Goal: Entertainment & Leisure: Consume media (video, audio)

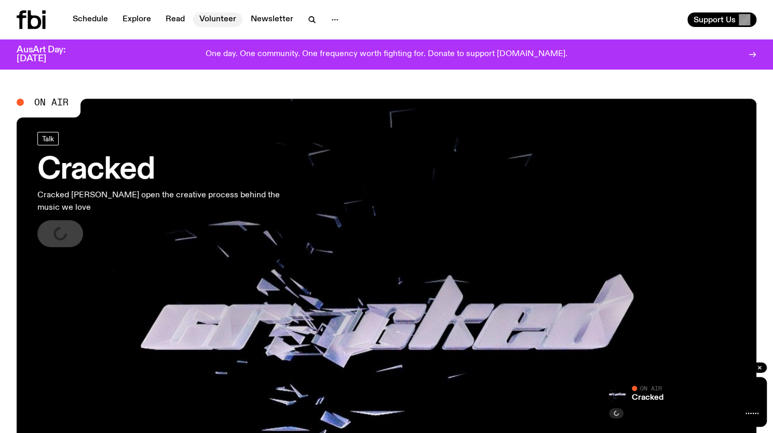
click at [212, 22] on link "Volunteer" at bounding box center [217, 19] width 49 height 15
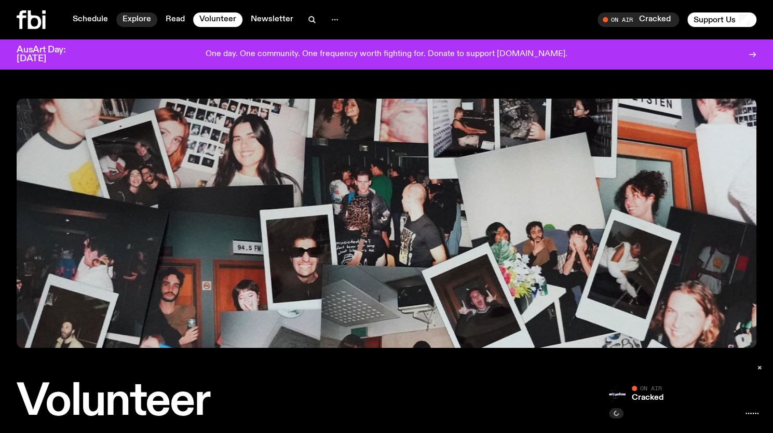
click at [135, 19] on link "Explore" at bounding box center [136, 19] width 41 height 15
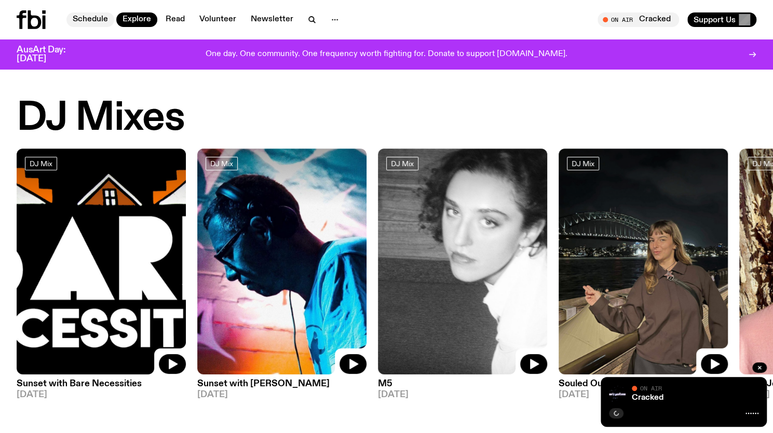
click at [90, 18] on link "Schedule" at bounding box center [90, 19] width 48 height 15
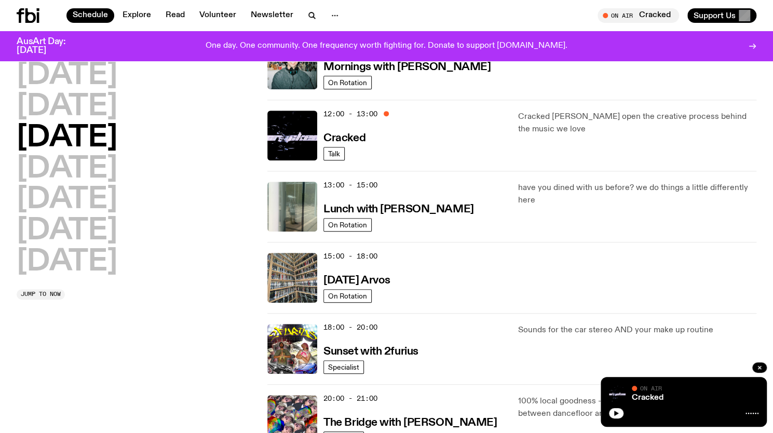
scroll to position [205, 0]
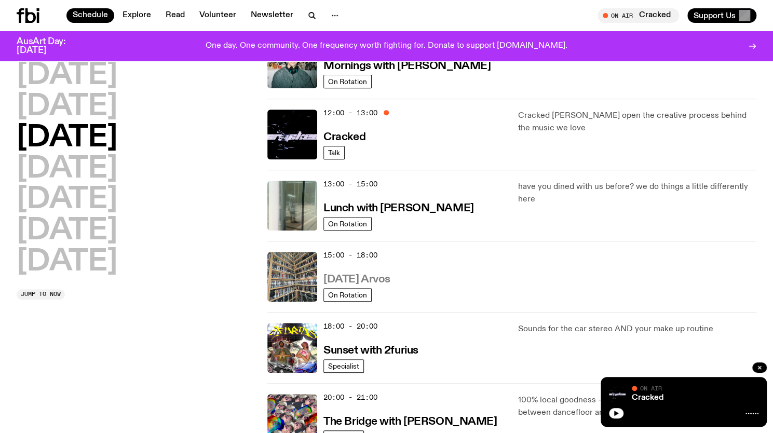
click at [383, 275] on h3 "[DATE] Arvos" at bounding box center [356, 279] width 67 height 11
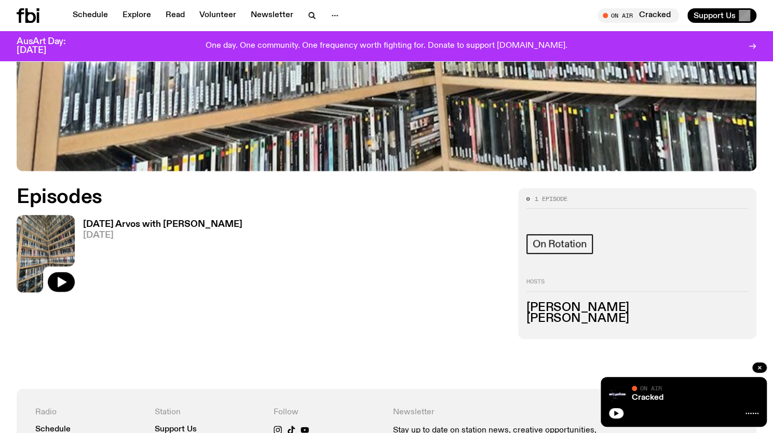
scroll to position [391, 0]
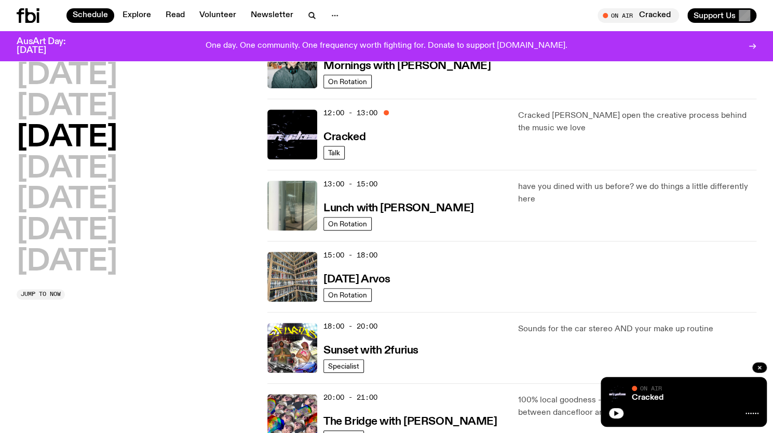
scroll to position [404, 0]
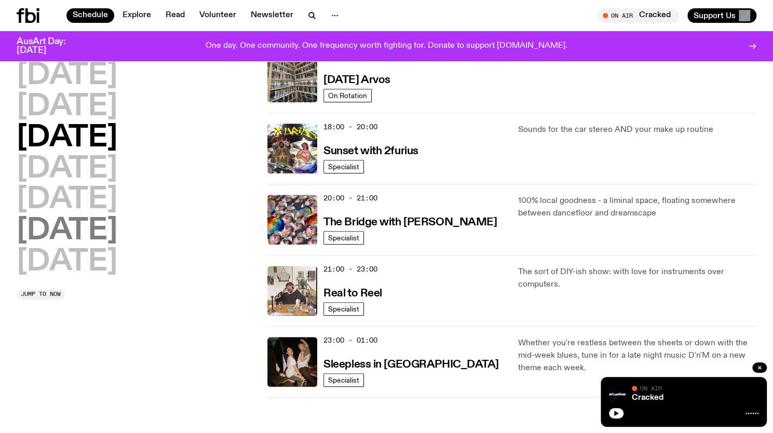
click at [102, 232] on h2 "[DATE]" at bounding box center [67, 230] width 101 height 29
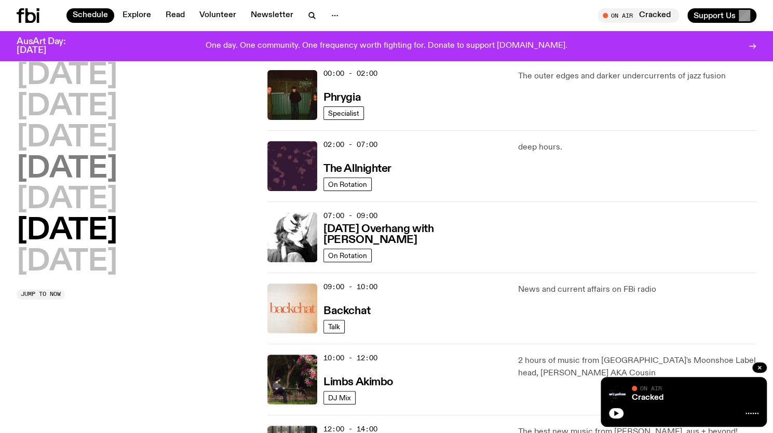
scroll to position [29, 0]
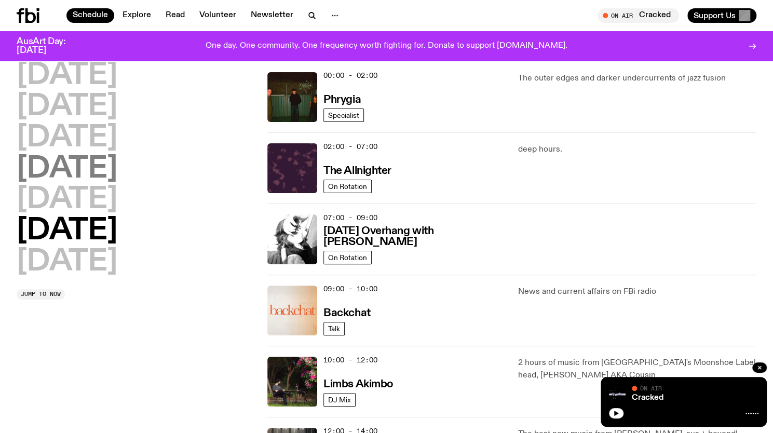
click at [92, 173] on h2 "[DATE]" at bounding box center [67, 169] width 101 height 29
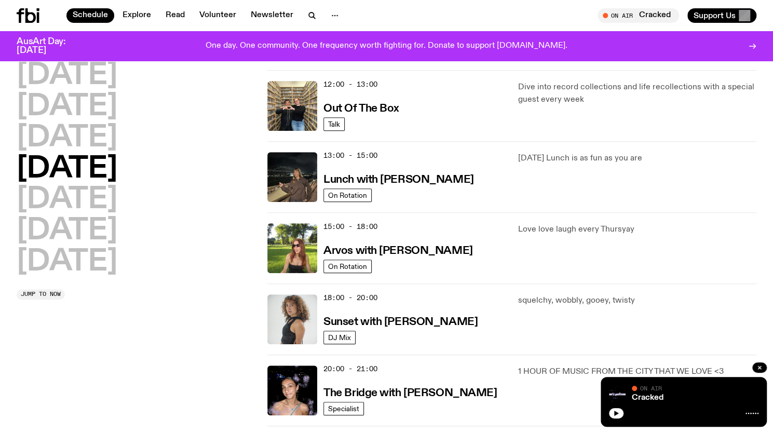
scroll to position [170, 0]
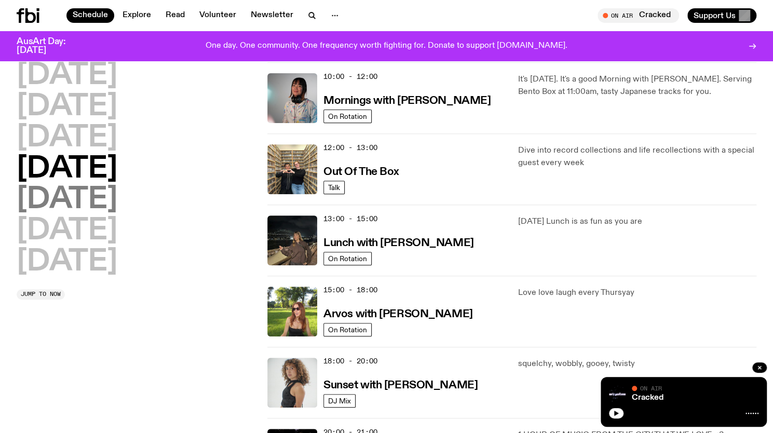
click at [88, 201] on h2 "[DATE]" at bounding box center [67, 199] width 101 height 29
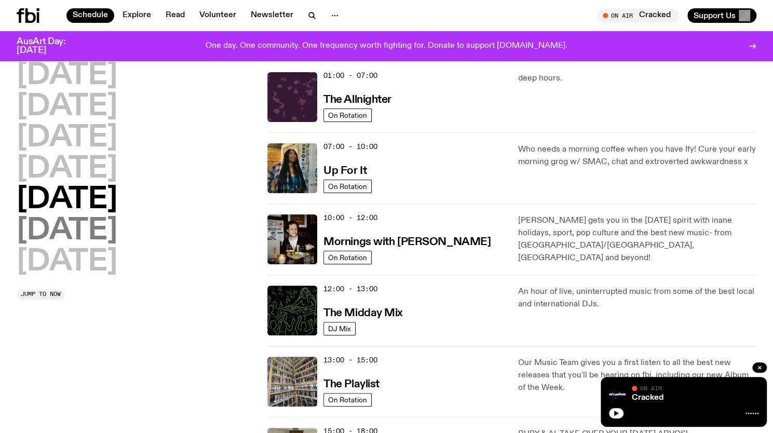
scroll to position [29, 0]
click at [82, 235] on h2 "[DATE]" at bounding box center [67, 230] width 101 height 29
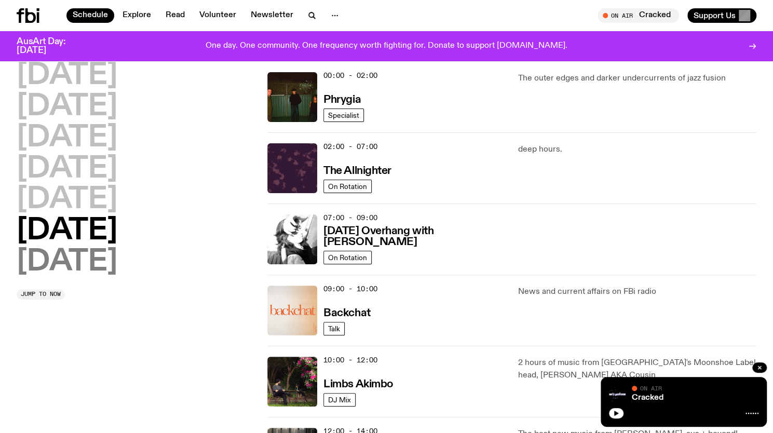
click at [83, 260] on h2 "[DATE]" at bounding box center [67, 262] width 101 height 29
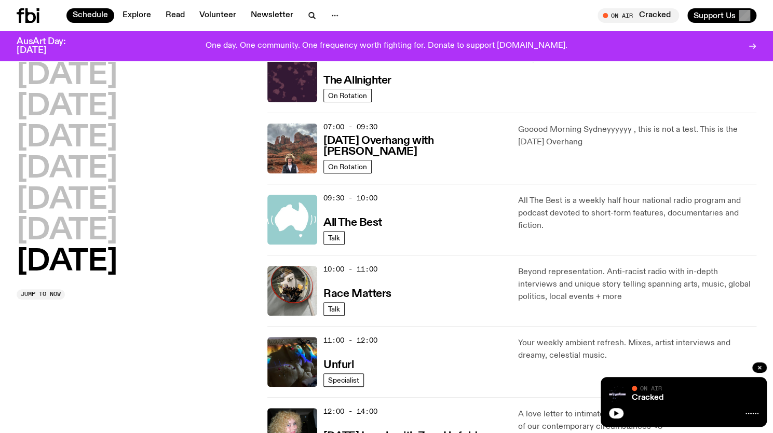
scroll to position [118, 0]
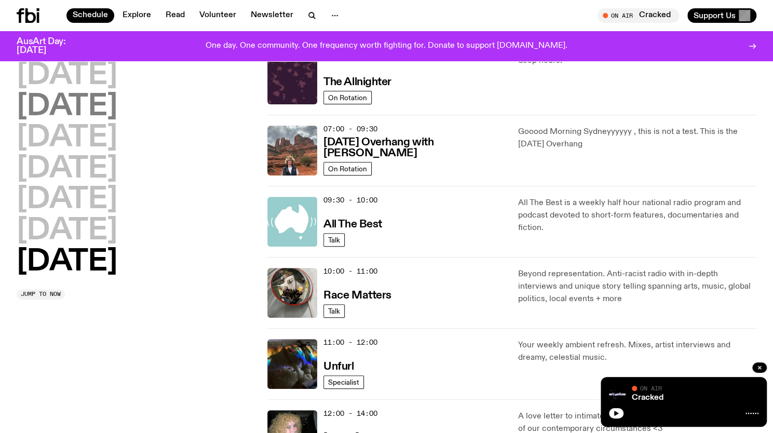
click at [94, 105] on h2 "[DATE]" at bounding box center [67, 106] width 101 height 29
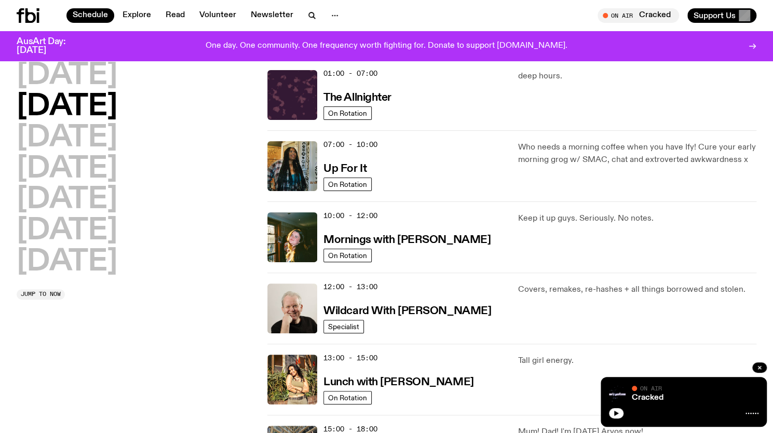
scroll to position [29, 0]
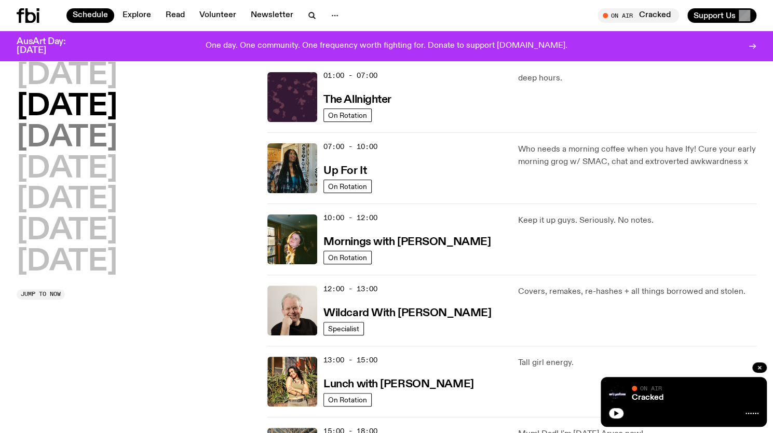
click at [98, 124] on h2 "[DATE]" at bounding box center [67, 137] width 101 height 29
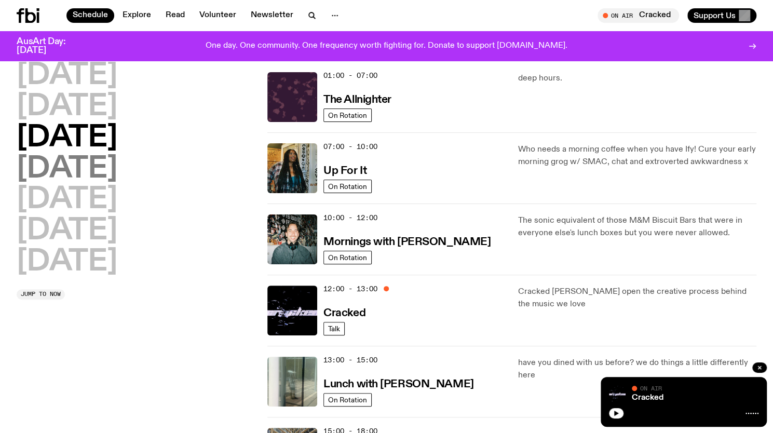
click at [84, 161] on h2 "[DATE]" at bounding box center [67, 169] width 101 height 29
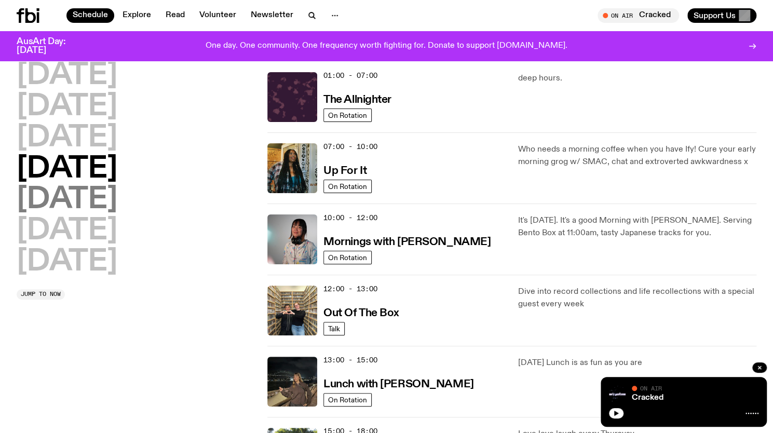
click at [54, 209] on h2 "[DATE]" at bounding box center [67, 199] width 101 height 29
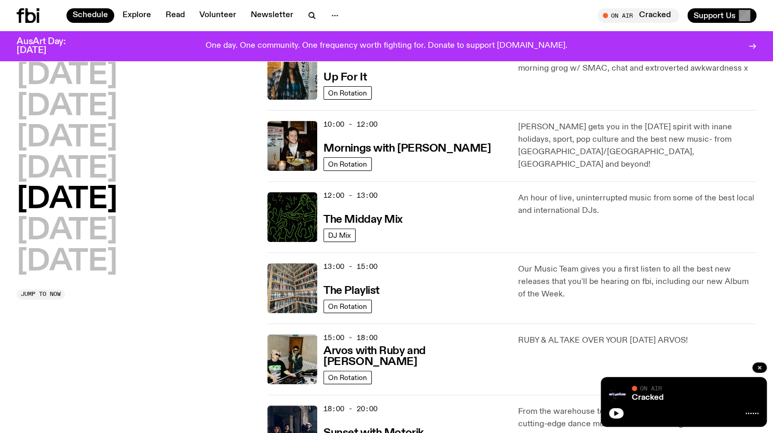
scroll to position [121, 0]
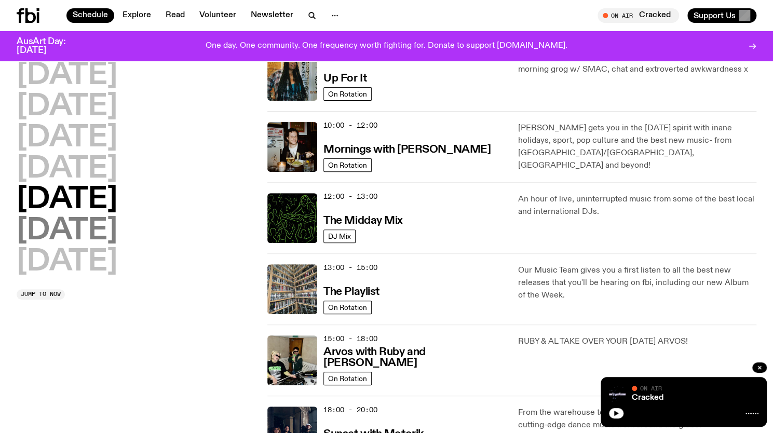
click at [76, 232] on h2 "[DATE]" at bounding box center [67, 230] width 101 height 29
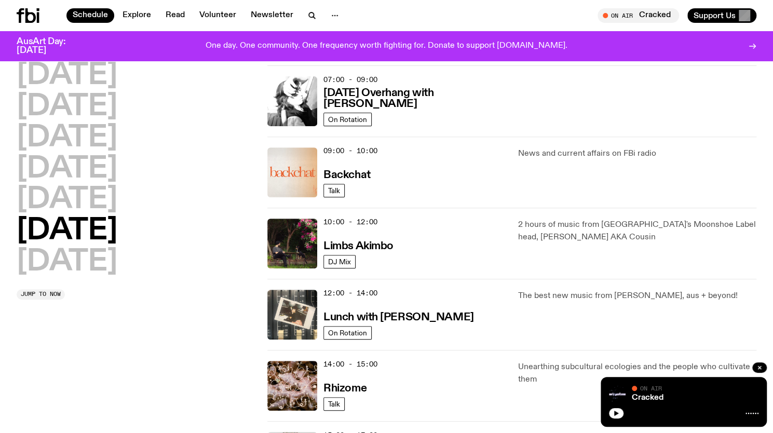
scroll to position [167, 0]
click at [397, 98] on h3 "Saturday Overhang with Kate Stanbridge" at bounding box center [414, 99] width 182 height 22
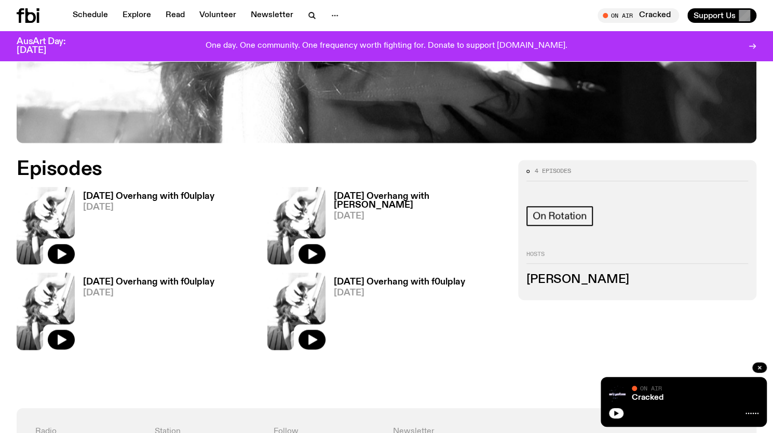
scroll to position [469, 0]
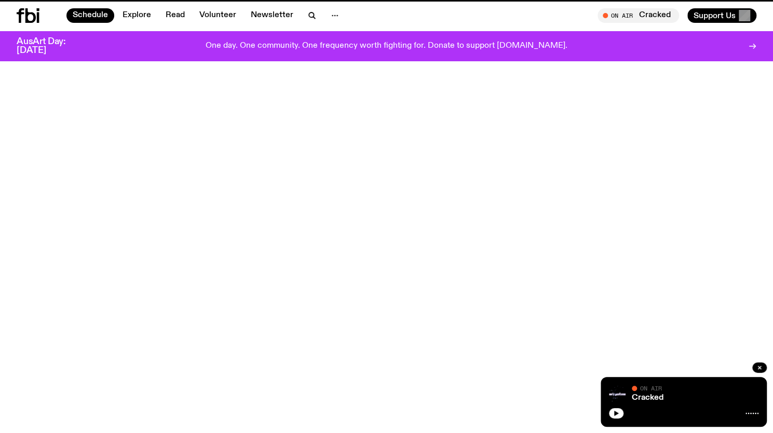
scroll to position [167, 0]
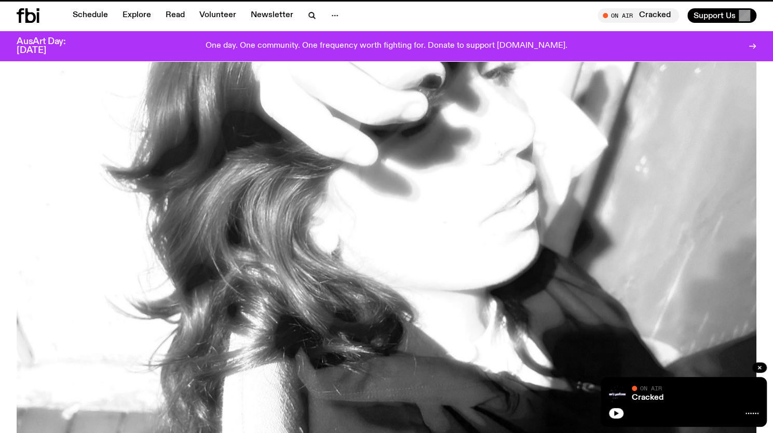
scroll to position [469, 0]
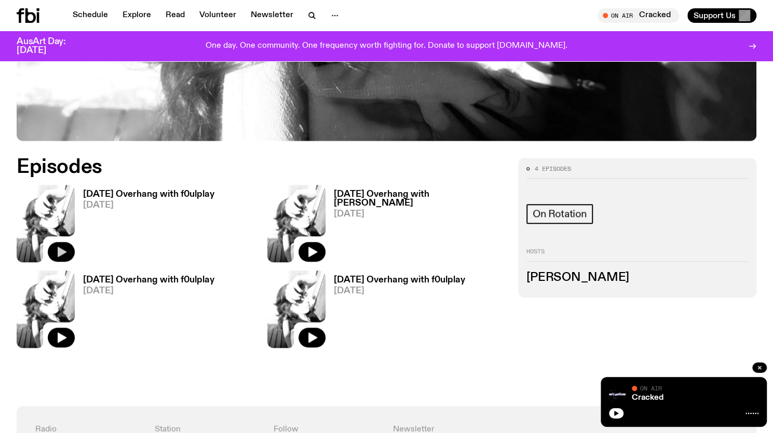
click at [62, 251] on icon "button" at bounding box center [62, 251] width 9 height 10
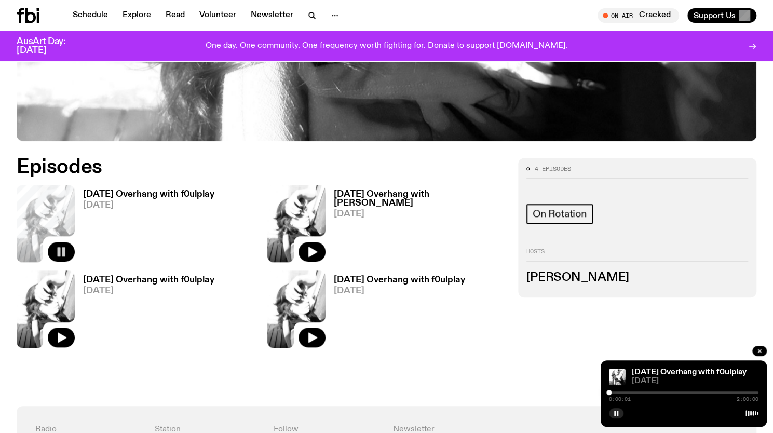
click at [611, 392] on div at bounding box center [608, 392] width 5 height 5
click at [614, 391] on div at bounding box center [683, 392] width 149 height 2
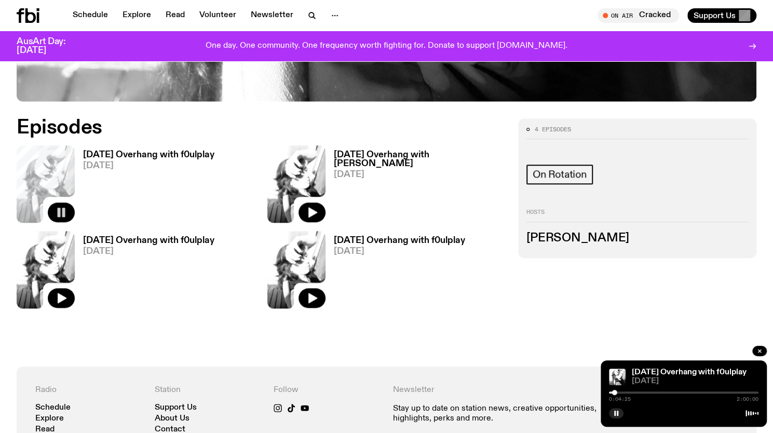
scroll to position [509, 0]
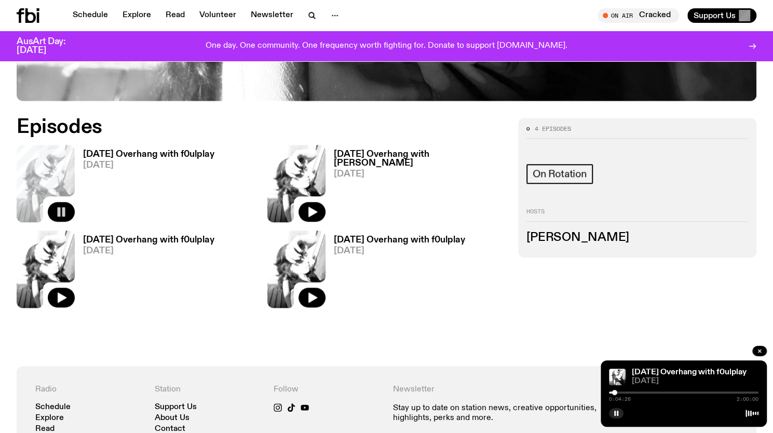
click at [612, 391] on div at bounding box center [614, 392] width 5 height 5
click at [615, 392] on div at bounding box center [683, 392] width 149 height 2
click at [621, 391] on div at bounding box center [683, 392] width 149 height 2
click at [636, 391] on div "0:09:44 2:00:00" at bounding box center [683, 395] width 149 height 12
click at [640, 392] on div at bounding box center [683, 392] width 149 height 2
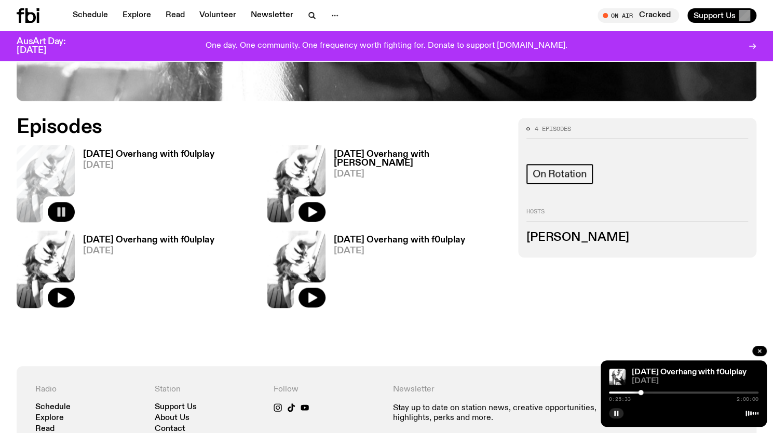
click at [657, 391] on div at bounding box center [683, 392] width 149 height 2
click at [676, 391] on div at bounding box center [683, 392] width 149 height 2
click at [624, 393] on div at bounding box center [601, 392] width 149 height 2
click at [617, 393] on div at bounding box center [548, 392] width 149 height 2
click at [611, 391] on div "0:07:14 2:00:00" at bounding box center [683, 395] width 149 height 12
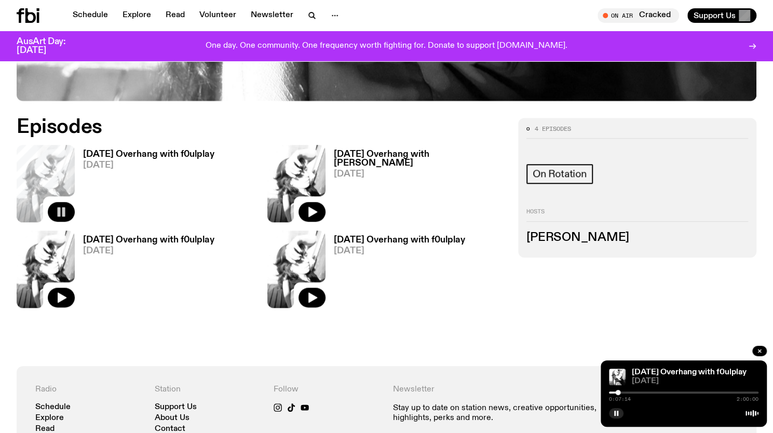
click at [611, 391] on div at bounding box center [542, 392] width 149 height 2
click at [610, 391] on div at bounding box center [611, 392] width 5 height 5
click at [609, 393] on div at bounding box center [609, 392] width 5 height 5
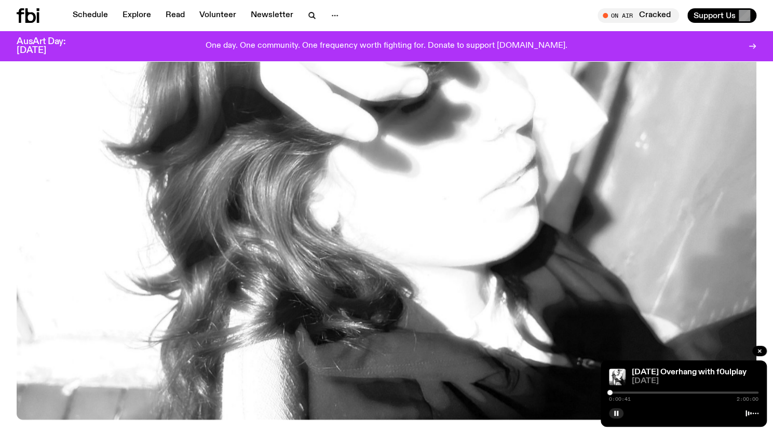
scroll to position [191, 0]
click at [612, 392] on div at bounding box center [683, 392] width 149 height 2
click at [615, 390] on div "0:03:04 2:00:00" at bounding box center [683, 395] width 149 height 12
click at [752, 392] on div at bounding box center [683, 392] width 149 height 2
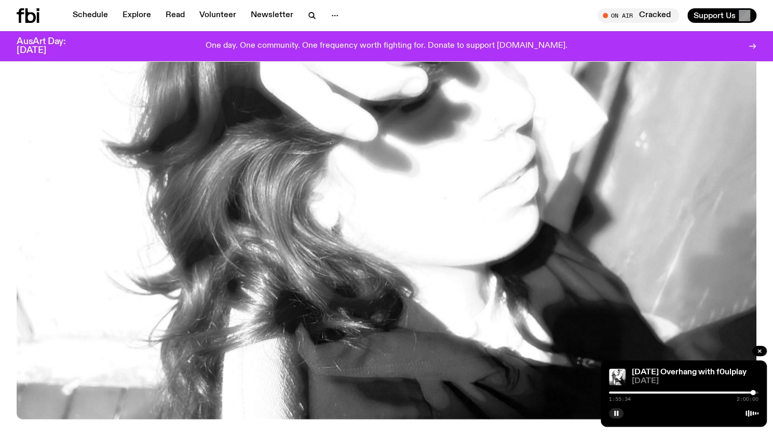
click at [741, 391] on div "1:55:34 2:00:00" at bounding box center [683, 395] width 149 height 12
click at [730, 389] on div "Saturday Overhang with f0ulplay 11.10.25 1:55:35 2:00:00" at bounding box center [683, 393] width 166 height 66
click at [731, 390] on div "1:55:36 2:00:00" at bounding box center [683, 395] width 149 height 12
click at [735, 391] on div at bounding box center [677, 392] width 149 height 2
click at [708, 392] on div at bounding box center [660, 392] width 149 height 2
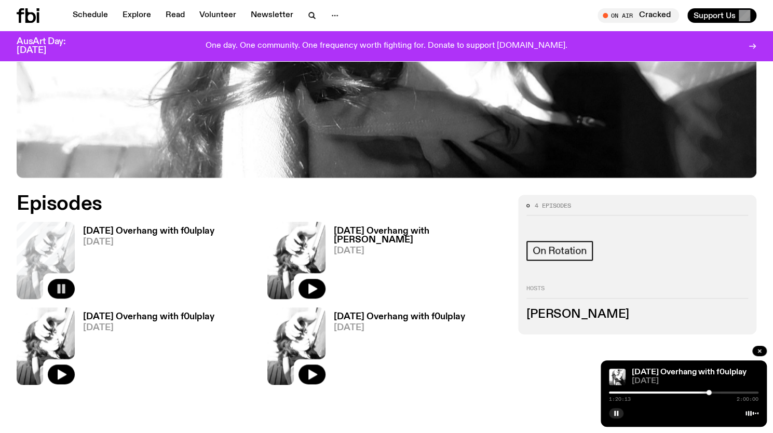
scroll to position [433, 0]
click at [674, 391] on div "1:20:13 2:00:00" at bounding box center [683, 395] width 149 height 12
click at [675, 391] on div at bounding box center [633, 392] width 149 height 2
click at [654, 391] on div at bounding box center [600, 392] width 149 height 2
click at [708, 392] on div at bounding box center [683, 392] width 149 height 2
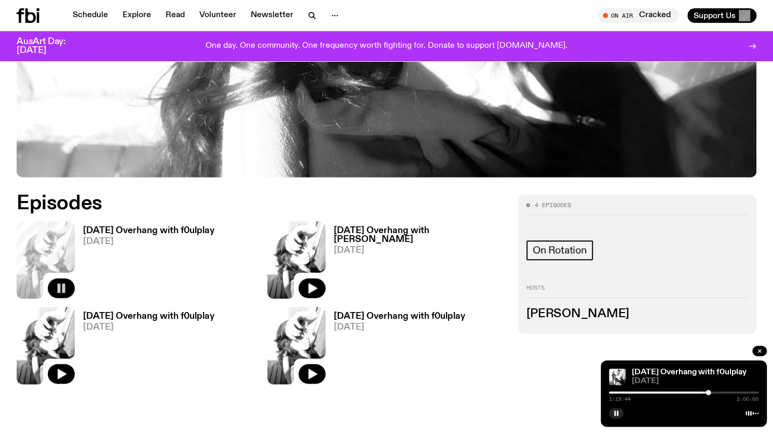
click at [723, 392] on div at bounding box center [683, 392] width 149 height 2
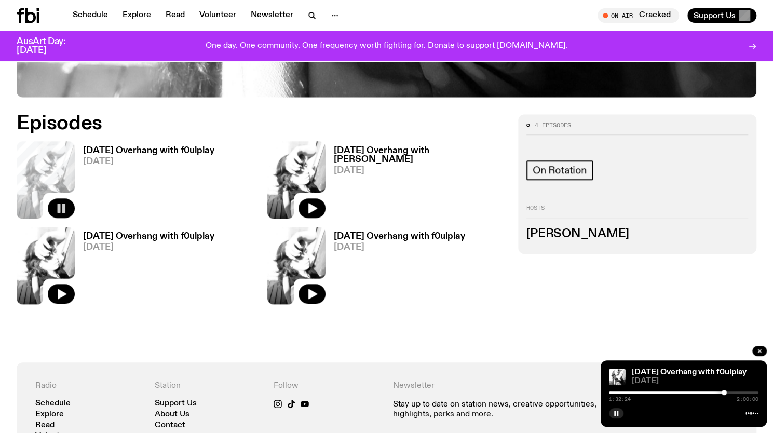
scroll to position [514, 0]
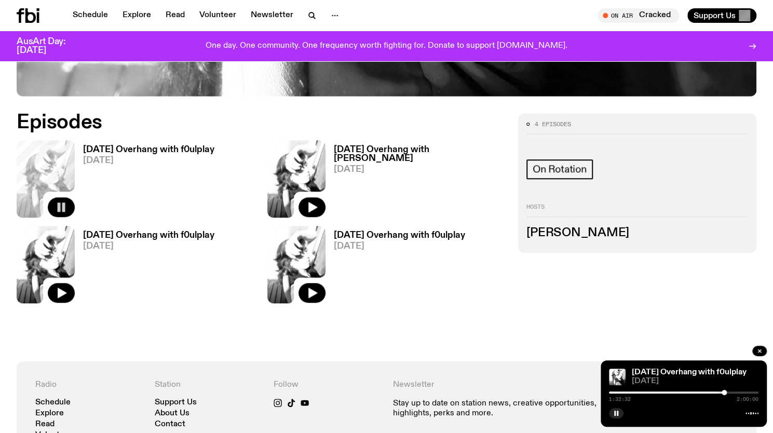
click at [749, 392] on div at bounding box center [683, 392] width 149 height 2
click at [314, 207] on icon "button" at bounding box center [312, 207] width 9 height 10
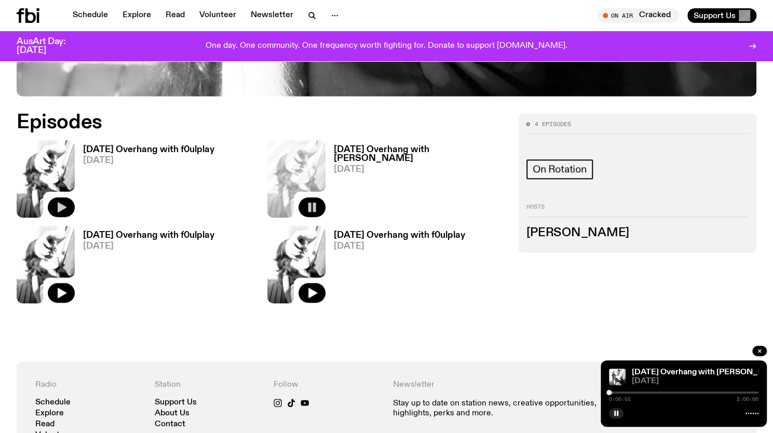
click at [628, 393] on div at bounding box center [683, 392] width 149 height 2
click at [620, 411] on button "button" at bounding box center [616, 413] width 15 height 10
click at [617, 414] on icon "button" at bounding box center [616, 413] width 6 height 6
click at [315, 291] on icon "button" at bounding box center [312, 292] width 12 height 12
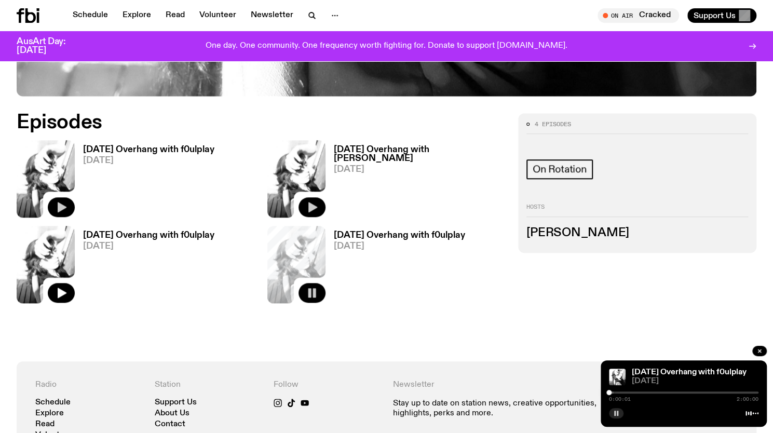
click at [637, 391] on div at bounding box center [683, 392] width 149 height 2
click at [662, 392] on div at bounding box center [683, 392] width 149 height 2
click at [689, 393] on div at bounding box center [683, 392] width 149 height 2
click at [702, 391] on div at bounding box center [683, 392] width 149 height 2
click at [727, 391] on div at bounding box center [683, 392] width 149 height 2
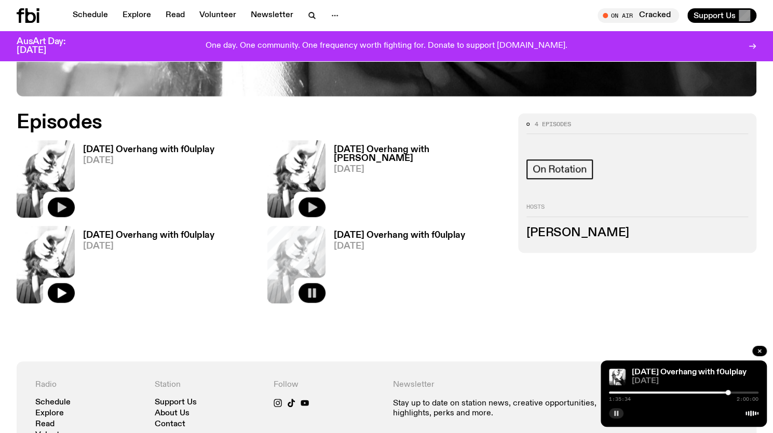
click at [744, 389] on div "1:35:34 2:00:00" at bounding box center [683, 395] width 149 height 12
click at [746, 392] on div at bounding box center [683, 392] width 149 height 2
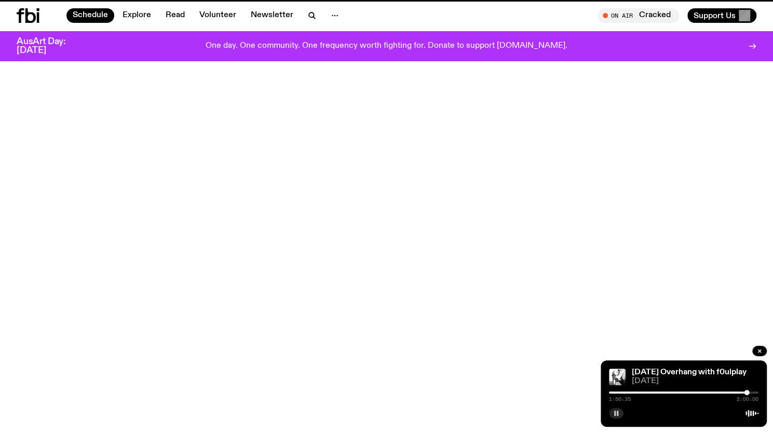
scroll to position [167, 0]
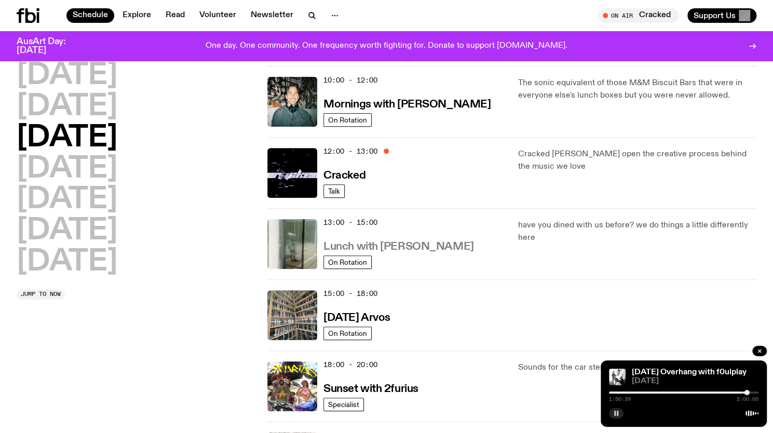
click at [400, 243] on h3 "Lunch with [PERSON_NAME]" at bounding box center [398, 246] width 150 height 11
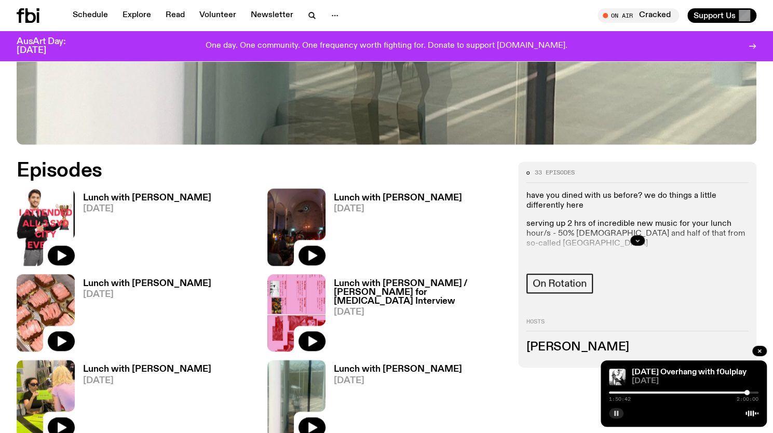
scroll to position [421, 0]
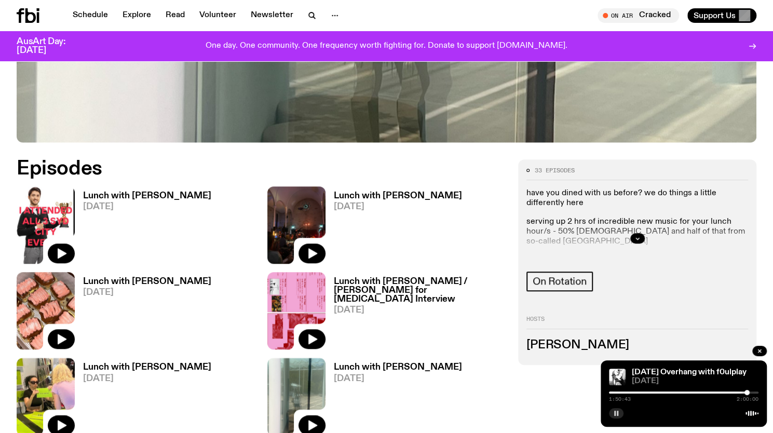
click at [524, 345] on div "33 episodes have you dined with us before? we do things a little differently he…" at bounding box center [637, 261] width 238 height 205
click at [70, 248] on button "button" at bounding box center [61, 253] width 27 height 20
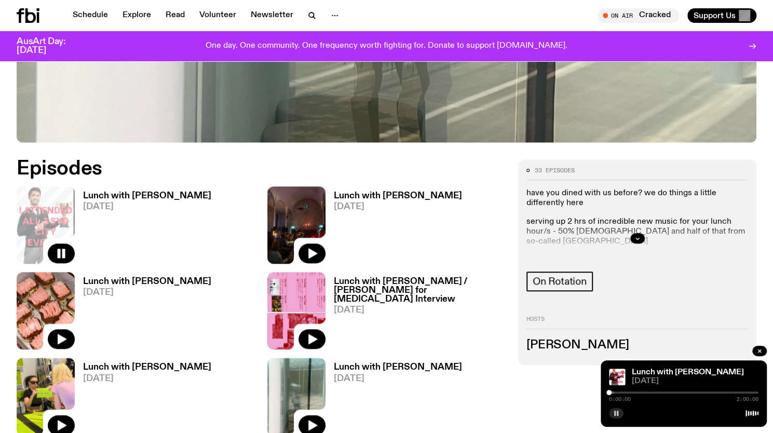
click at [616, 390] on div "0:00:00 2:00:00" at bounding box center [683, 395] width 149 height 12
click at [614, 391] on div at bounding box center [683, 392] width 149 height 2
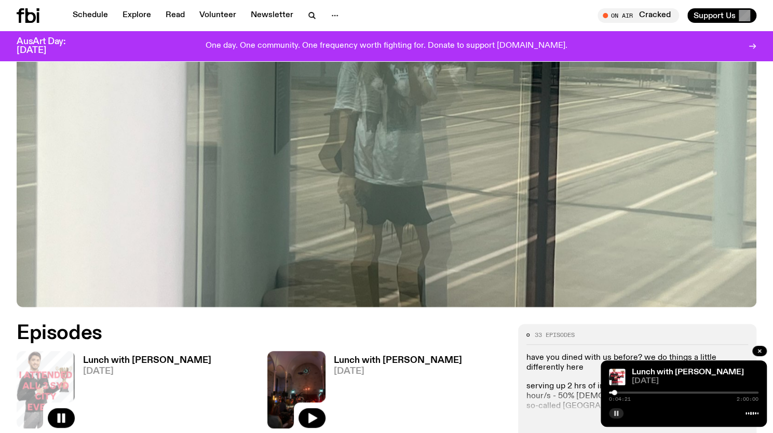
scroll to position [256, 0]
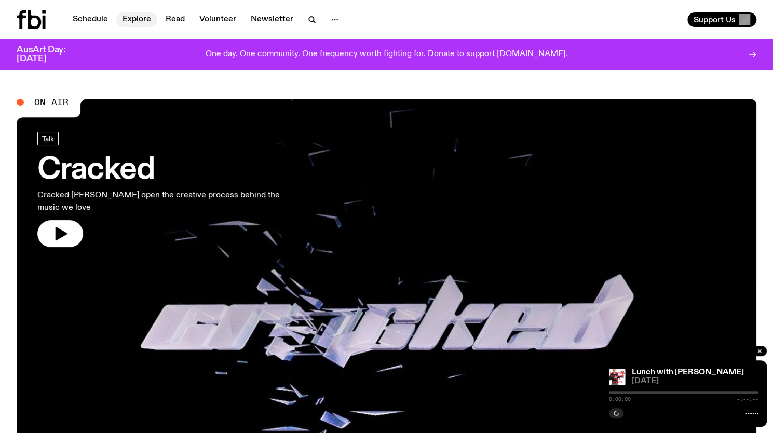
click at [143, 20] on link "Explore" at bounding box center [136, 19] width 41 height 15
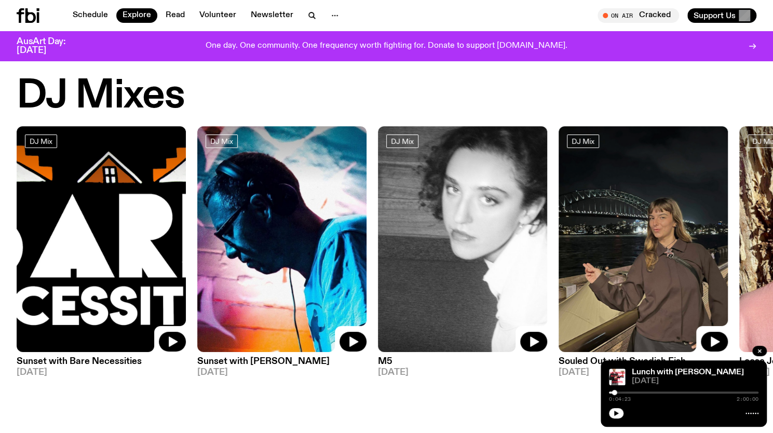
scroll to position [15, 0]
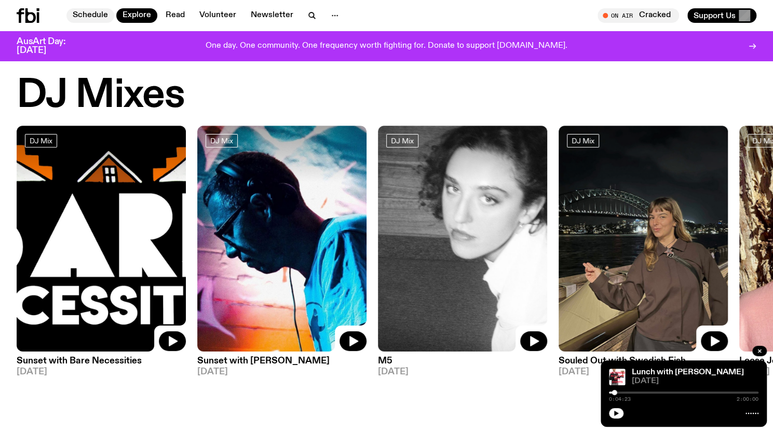
click at [105, 15] on link "Schedule" at bounding box center [90, 15] width 48 height 15
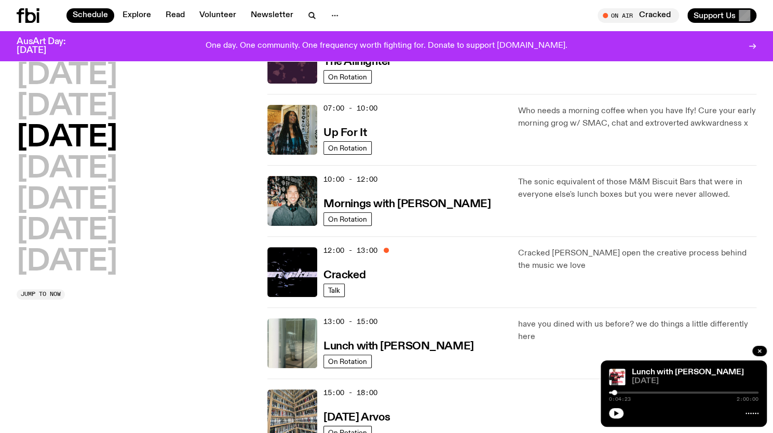
scroll to position [64, 0]
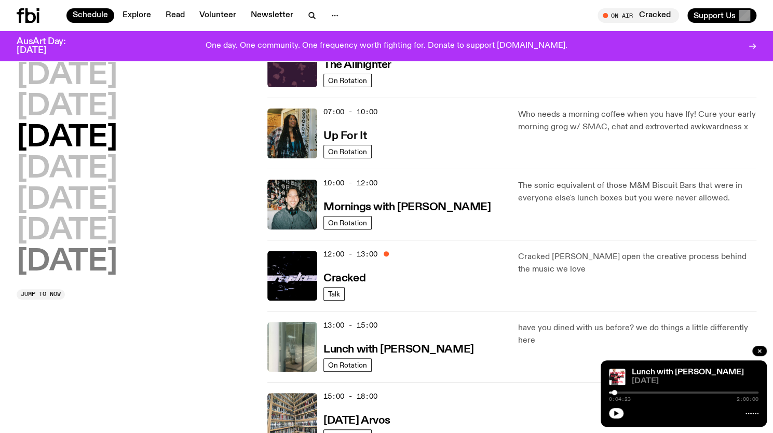
click at [89, 259] on h2 "[DATE]" at bounding box center [67, 262] width 101 height 29
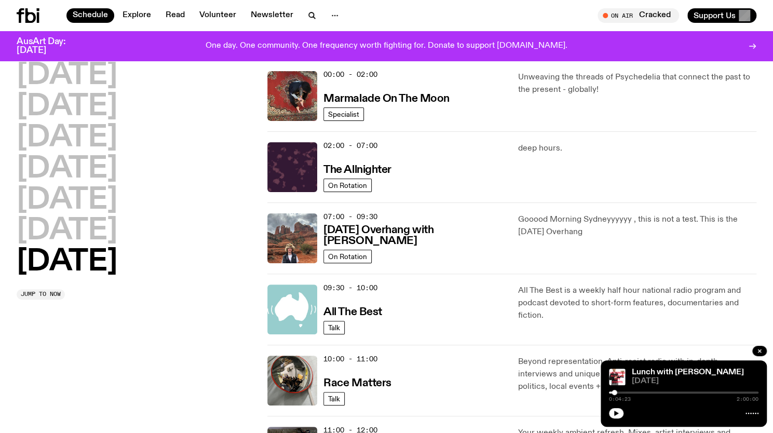
scroll to position [29, 0]
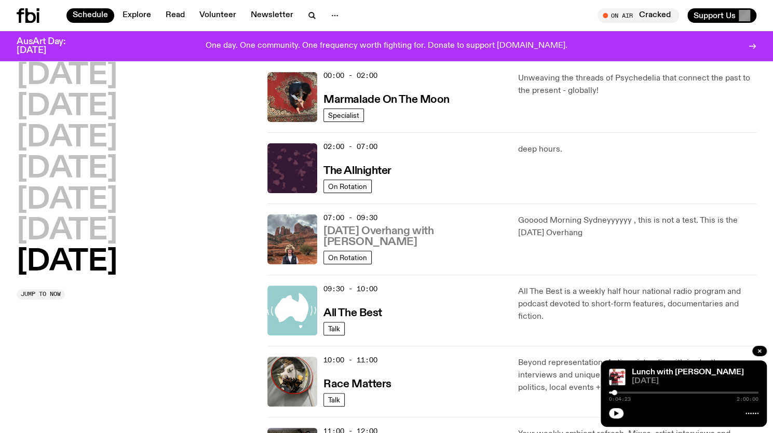
click at [386, 242] on h3 "[DATE] Overhang with [PERSON_NAME]" at bounding box center [414, 237] width 182 height 22
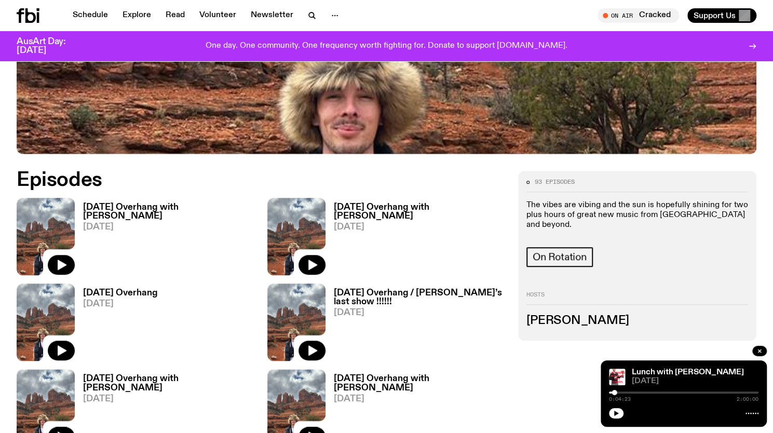
scroll to position [456, 0]
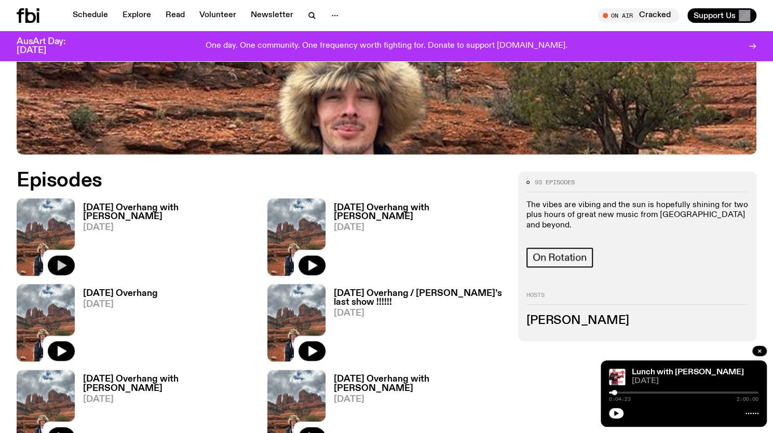
click at [63, 259] on icon "button" at bounding box center [61, 265] width 12 height 12
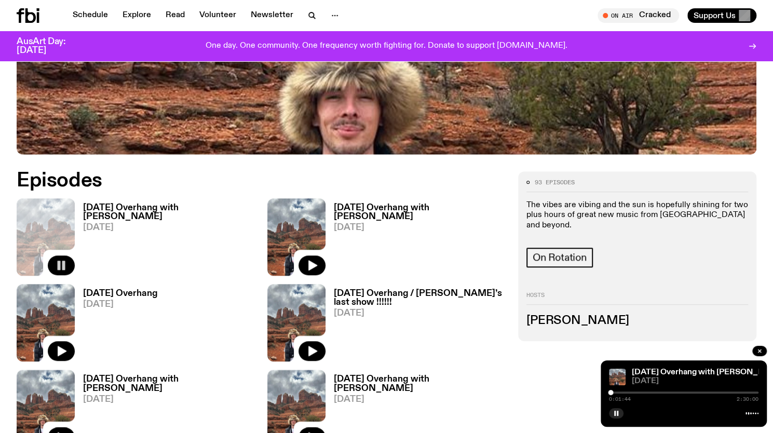
click at [610, 392] on div at bounding box center [610, 392] width 5 height 5
click at [613, 392] on div at bounding box center [683, 392] width 149 height 2
click at [615, 392] on div at bounding box center [683, 392] width 149 height 2
click at [615, 391] on div at bounding box center [615, 392] width 5 height 5
click at [614, 391] on div at bounding box center [614, 392] width 5 height 5
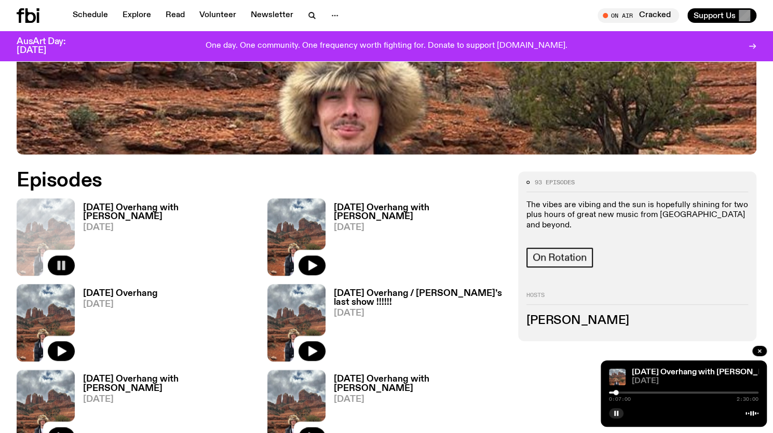
click at [621, 392] on div at bounding box center [683, 392] width 149 height 2
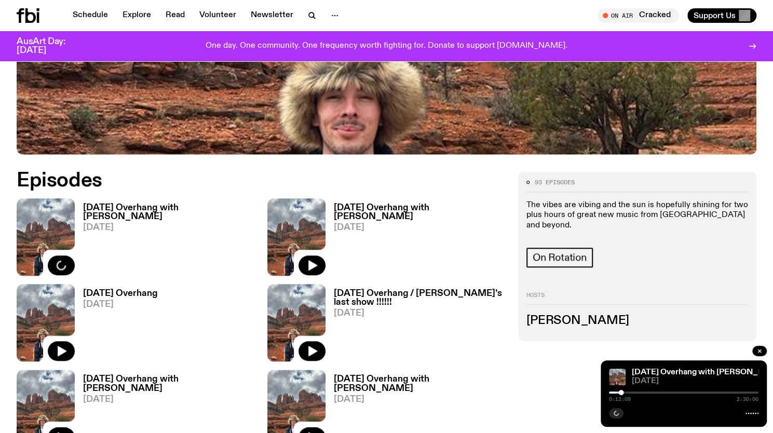
click at [626, 392] on div at bounding box center [683, 392] width 149 height 2
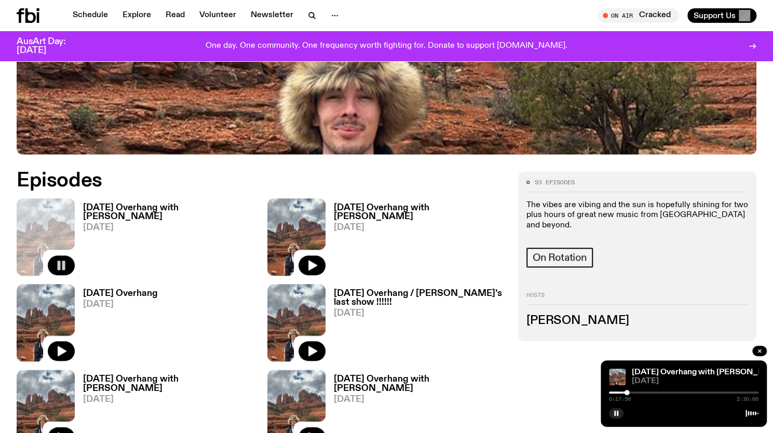
click at [674, 393] on div at bounding box center [683, 392] width 149 height 2
click at [669, 392] on div at bounding box center [599, 392] width 149 height 2
click at [736, 392] on div at bounding box center [683, 392] width 149 height 2
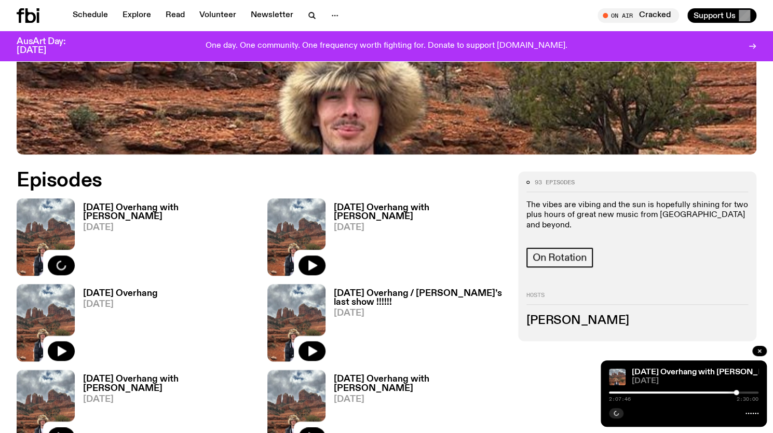
click at [745, 392] on div at bounding box center [683, 392] width 149 height 2
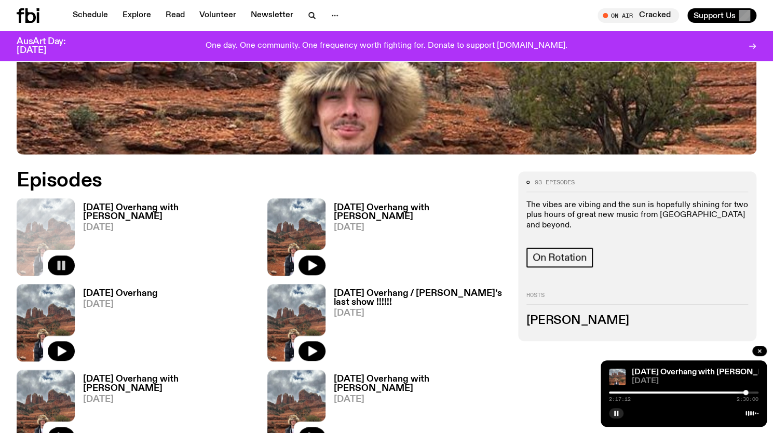
click at [747, 391] on div at bounding box center [745, 392] width 5 height 5
click at [747, 391] on div at bounding box center [747, 392] width 5 height 5
click at [749, 391] on div at bounding box center [748, 392] width 5 height 5
click at [750, 390] on div at bounding box center [748, 392] width 5 height 5
click at [751, 390] on div at bounding box center [751, 392] width 5 height 5
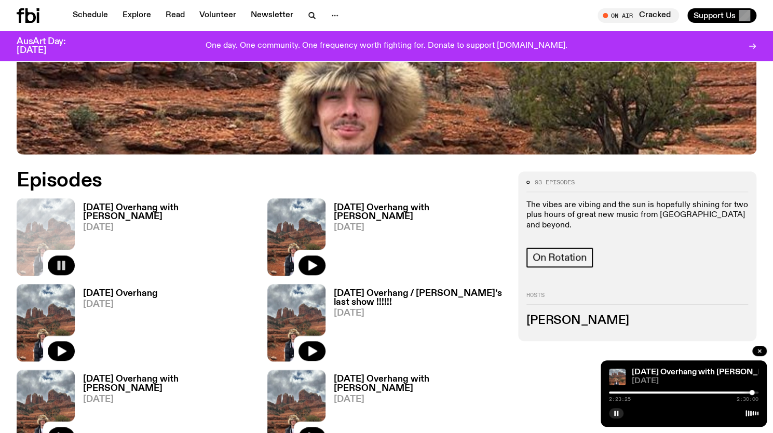
click at [751, 390] on div at bounding box center [751, 392] width 5 height 5
click at [752, 391] on div at bounding box center [751, 392] width 5 height 5
click at [753, 391] on div at bounding box center [752, 392] width 5 height 5
click at [754, 391] on div at bounding box center [754, 392] width 5 height 5
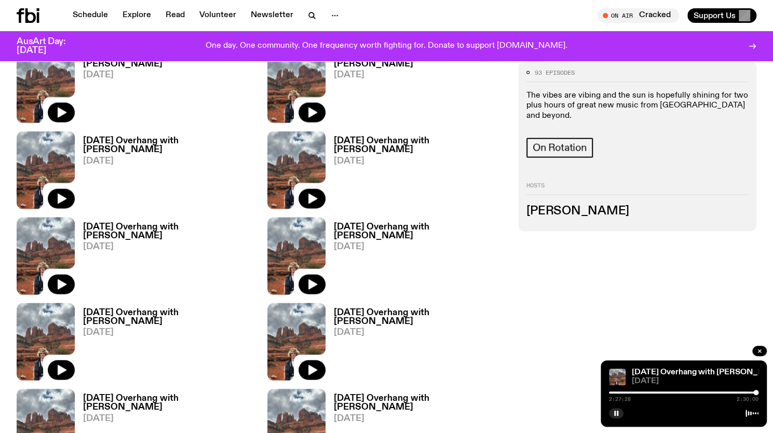
scroll to position [1212, 0]
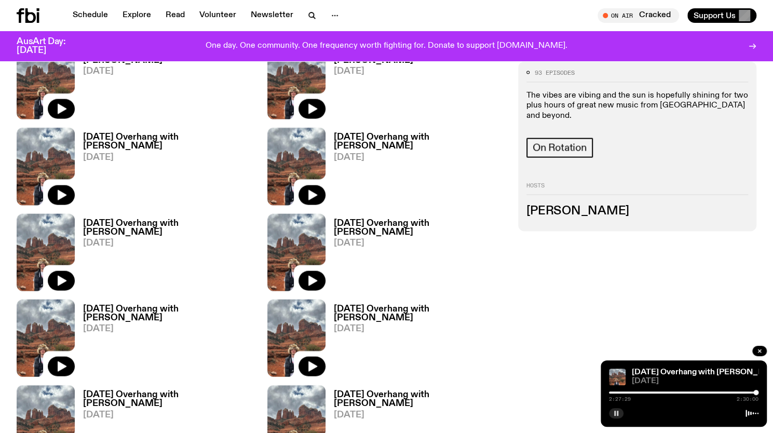
click at [614, 412] on rect "button" at bounding box center [615, 412] width 2 height 5
